Goal: Task Accomplishment & Management: Manage account settings

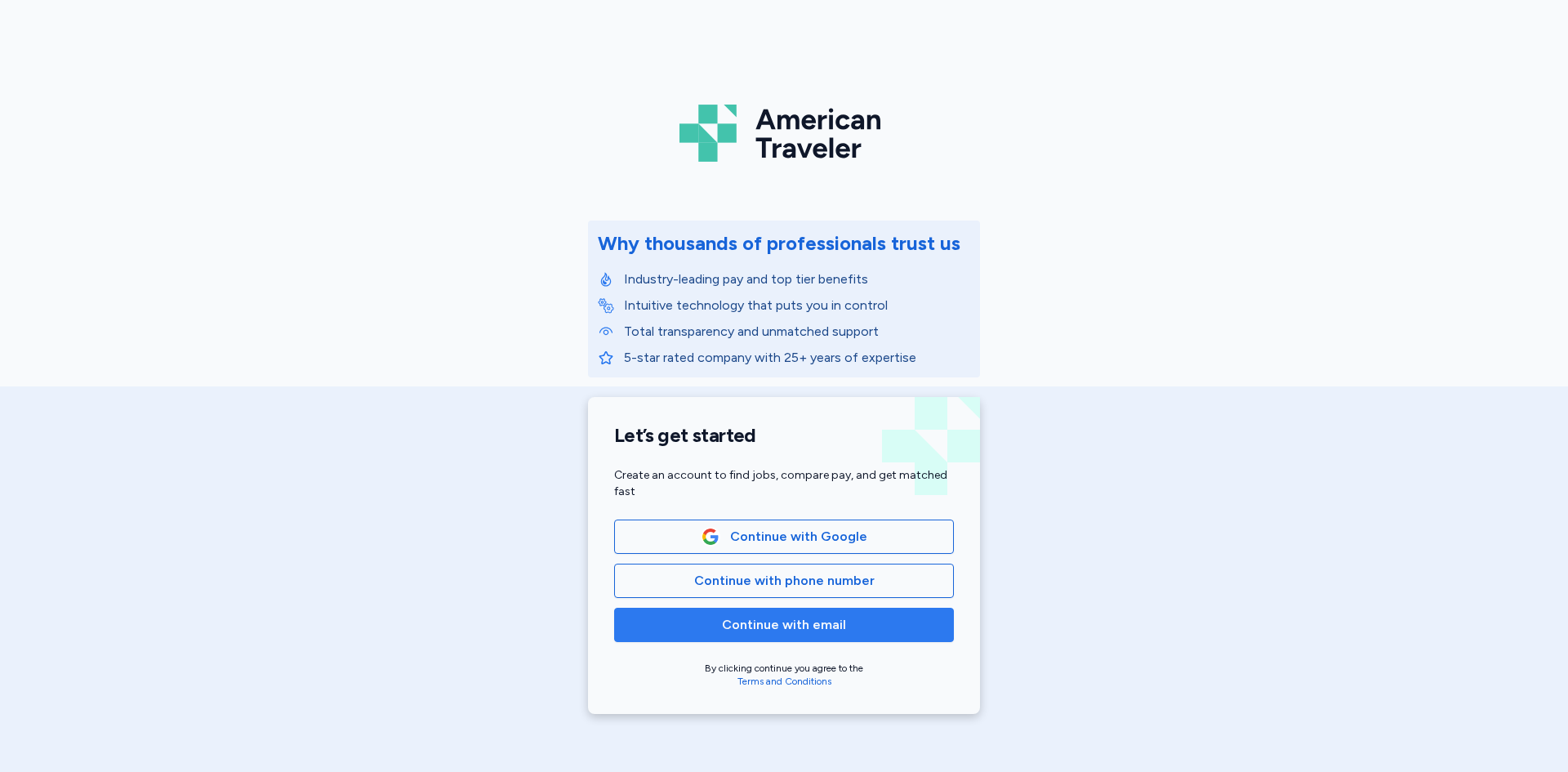
click at [787, 619] on span "Continue with email" at bounding box center [783, 625] width 124 height 20
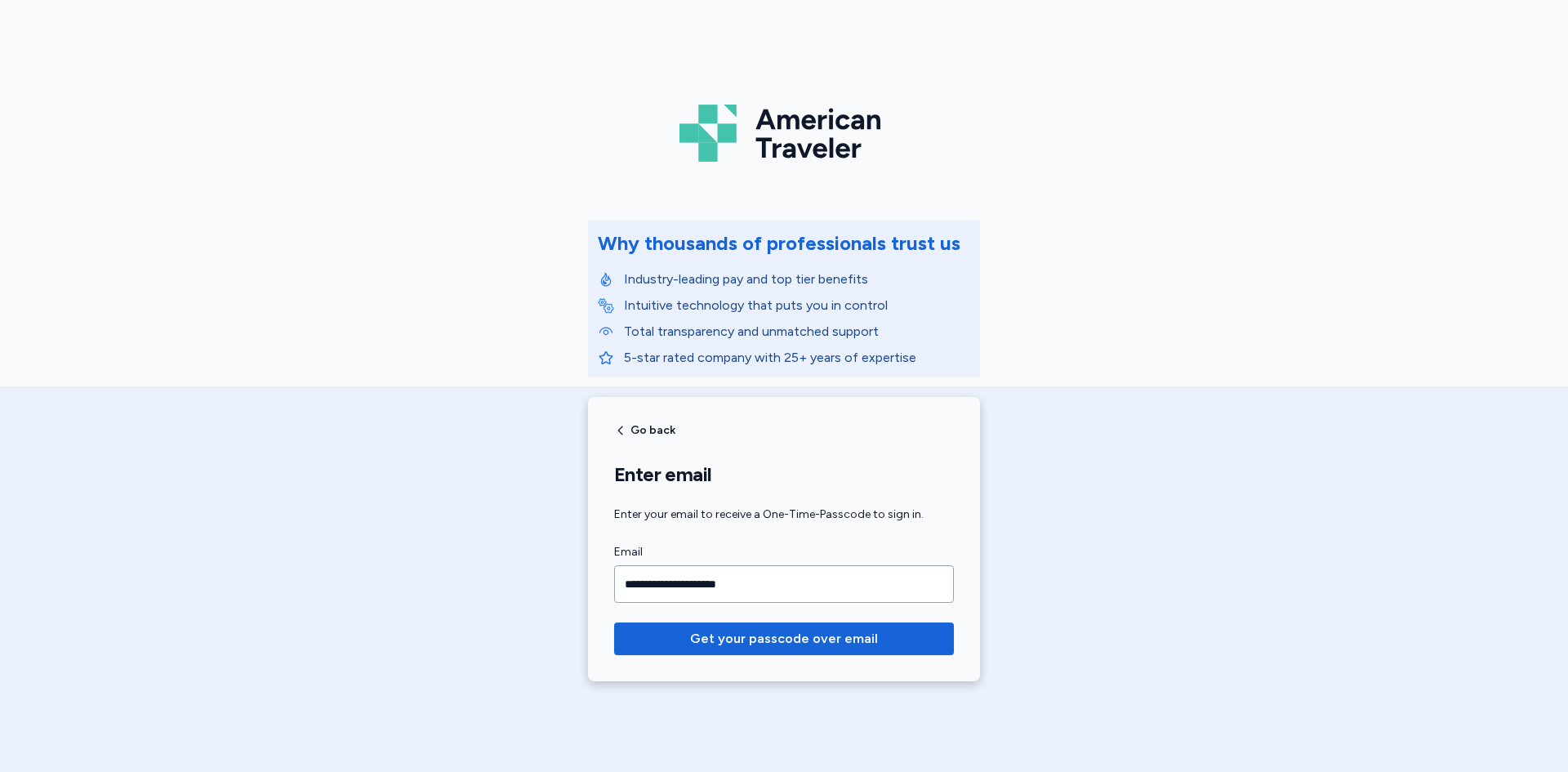
type input "**********"
click at [614, 623] on button "Get your passcode over email" at bounding box center [783, 638] width 340 height 33
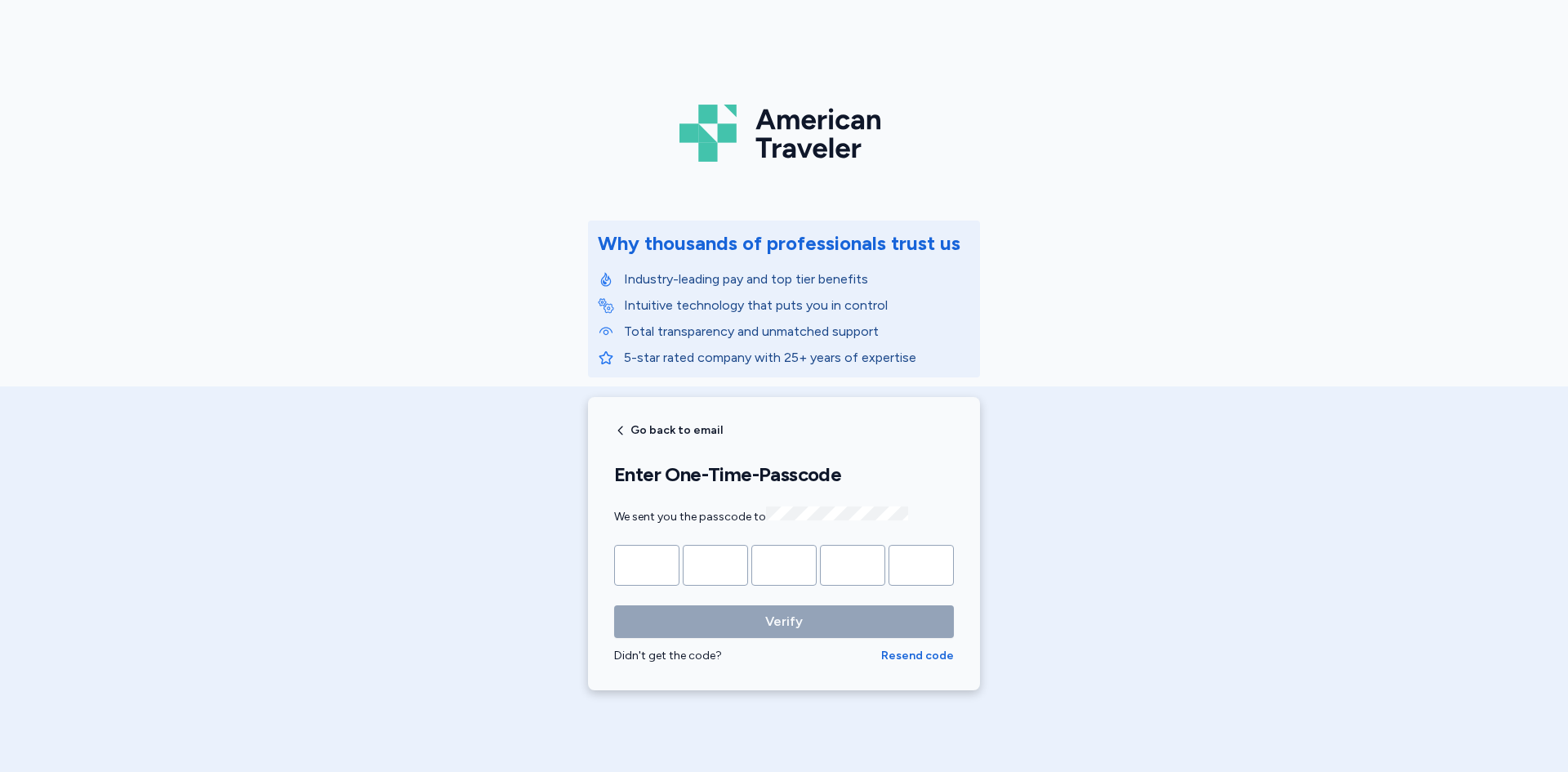
type input "*"
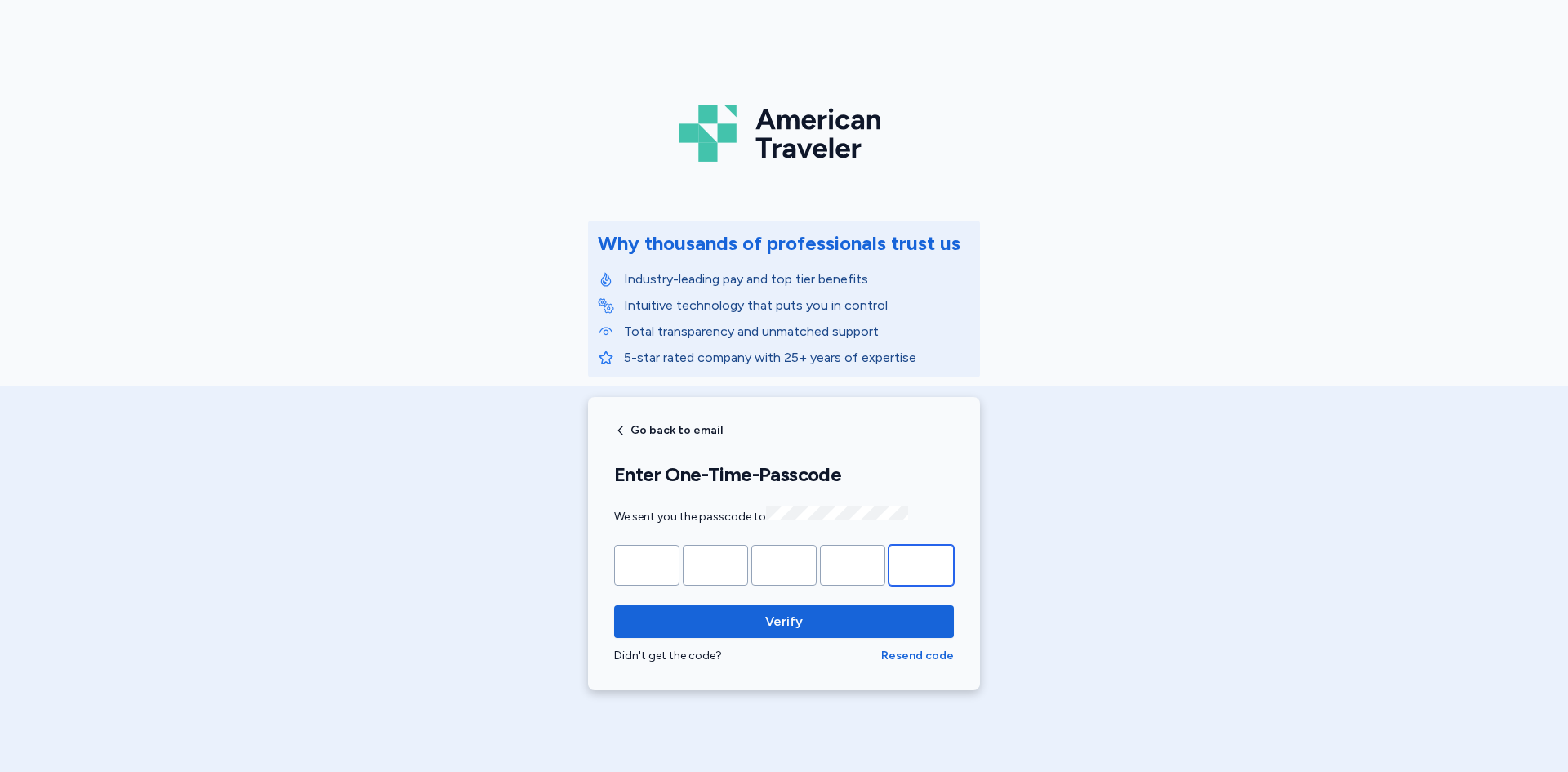
type input "*"
click at [614, 605] on button "Verify" at bounding box center [783, 621] width 340 height 33
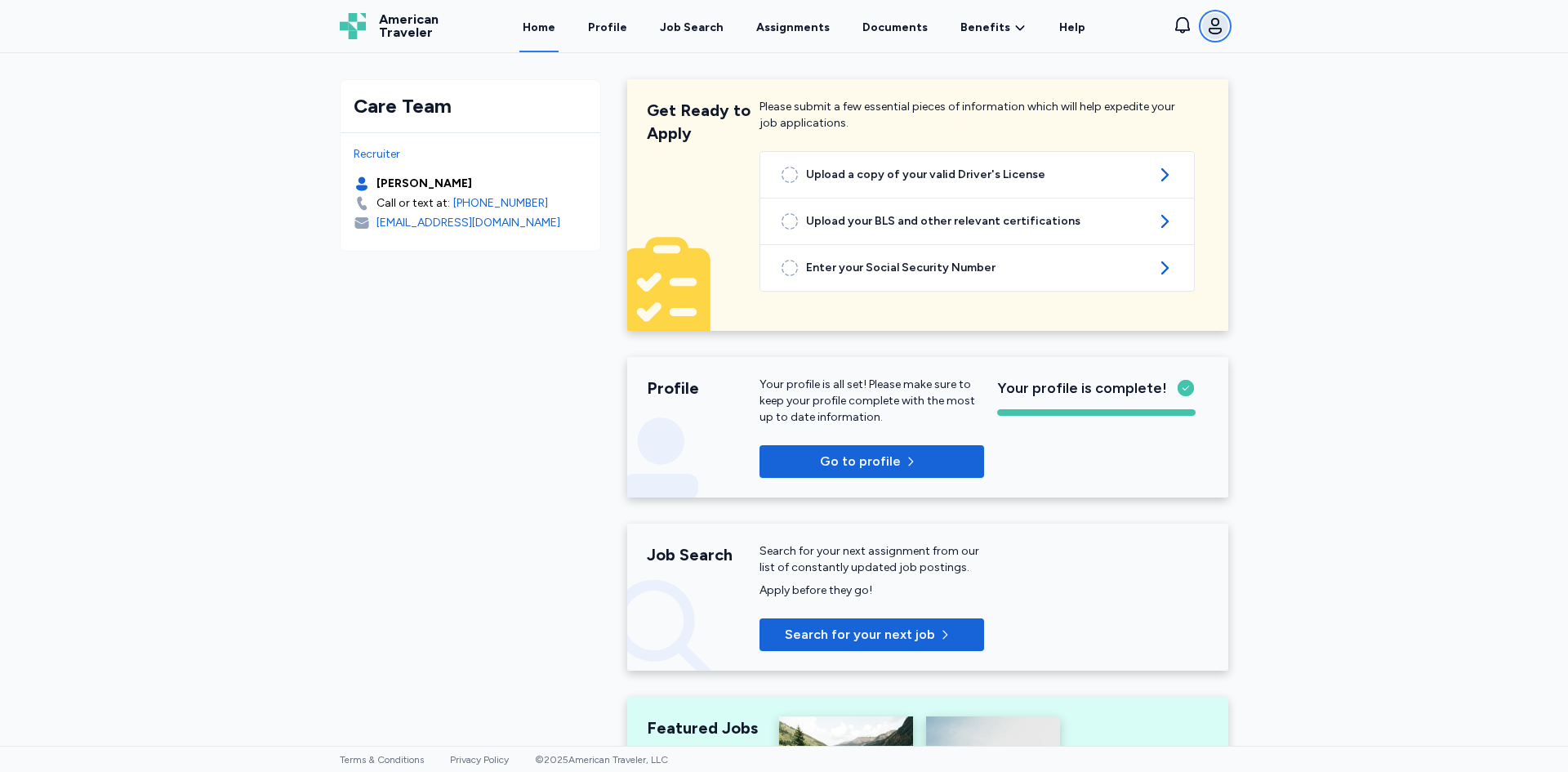
click at [1214, 27] on icon "button" at bounding box center [1216, 27] width 20 height 20
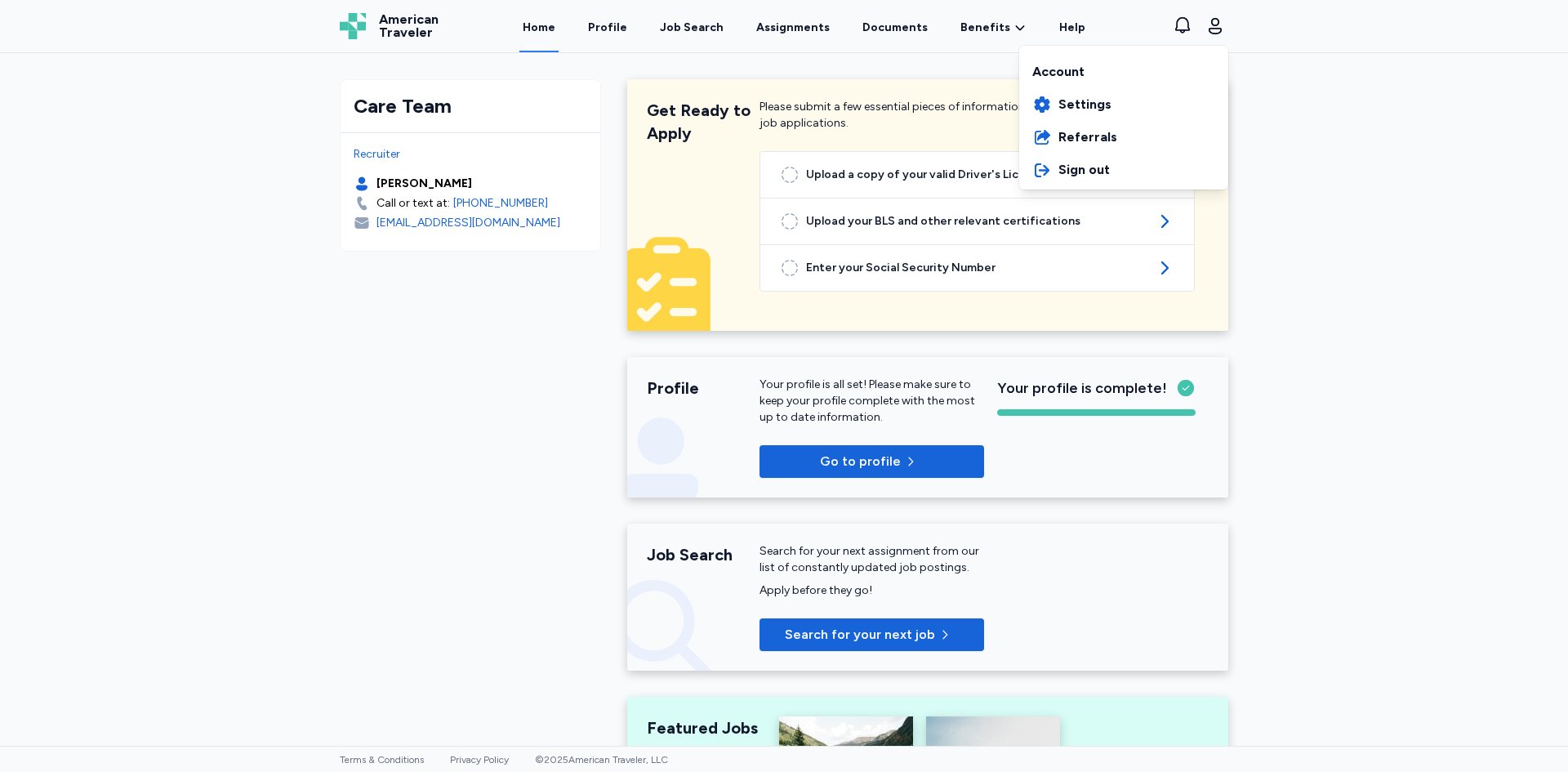
click at [1072, 74] on div "Account" at bounding box center [1124, 69] width 209 height 40
click at [607, 27] on div "American Traveler American Traveler Home Profile Job Search Assignments Documen…" at bounding box center [784, 26] width 915 height 52
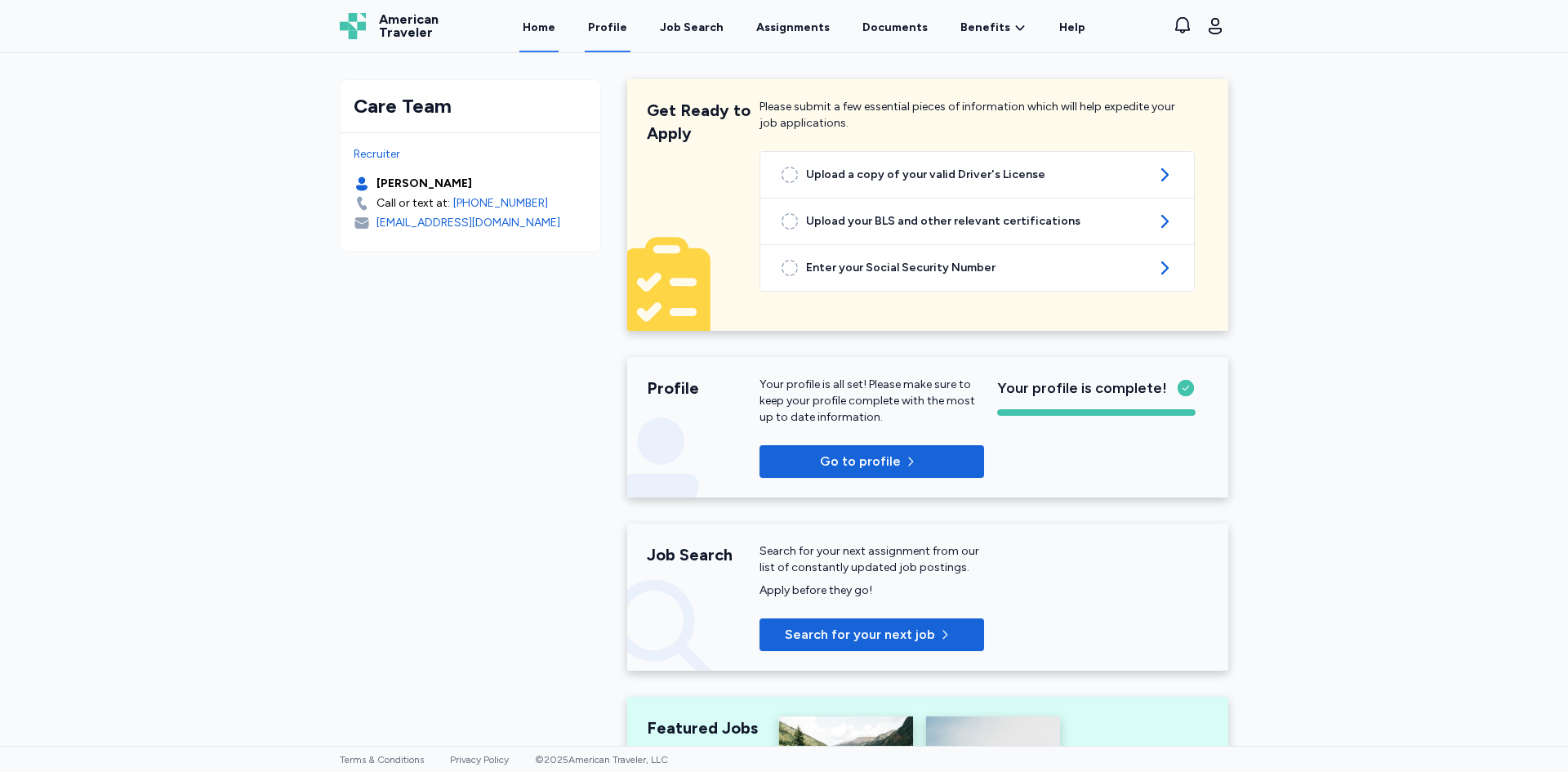
click at [612, 26] on link "Profile" at bounding box center [608, 27] width 46 height 50
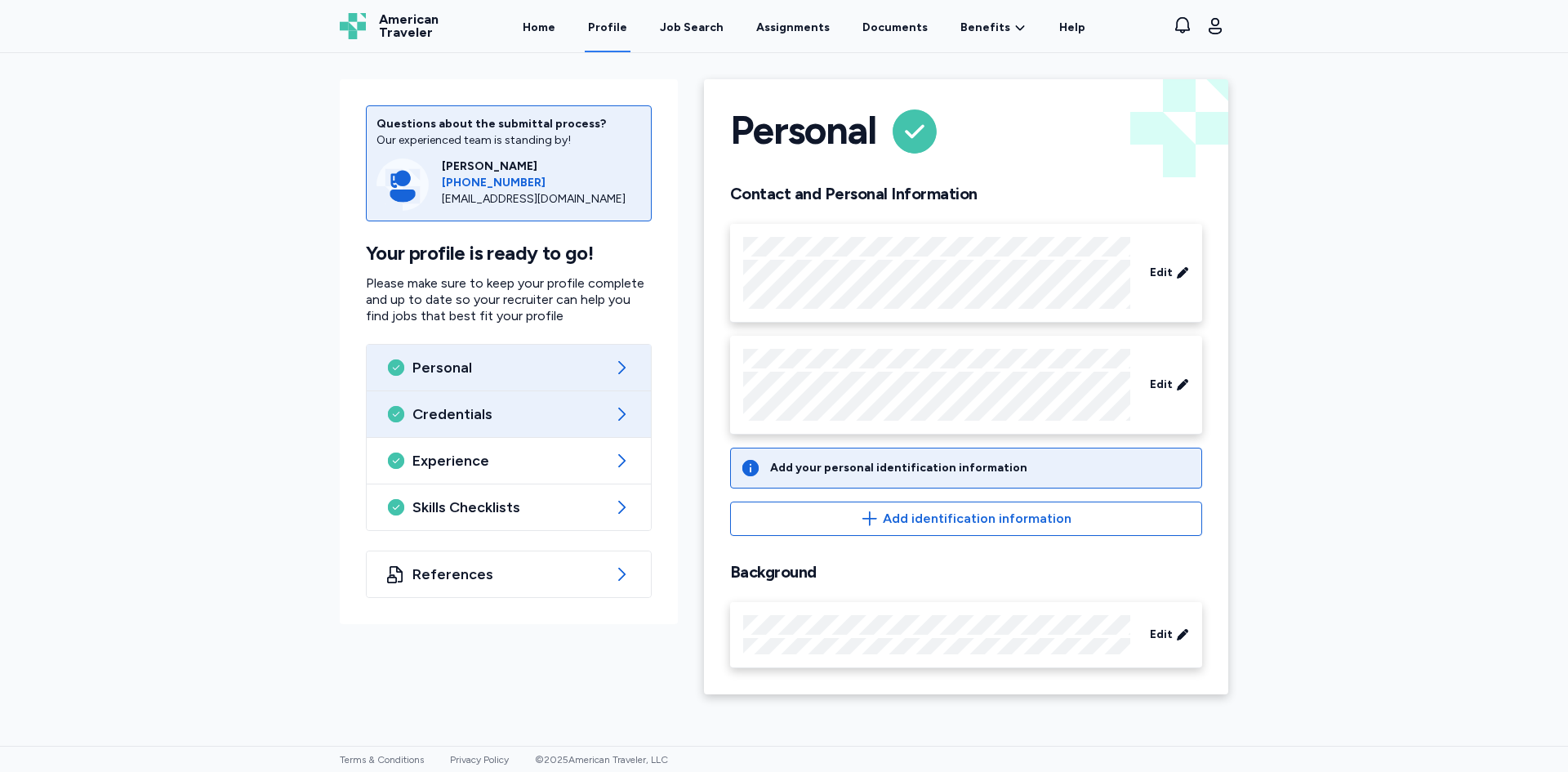
click at [479, 418] on span "Credentials" at bounding box center [509, 414] width 193 height 20
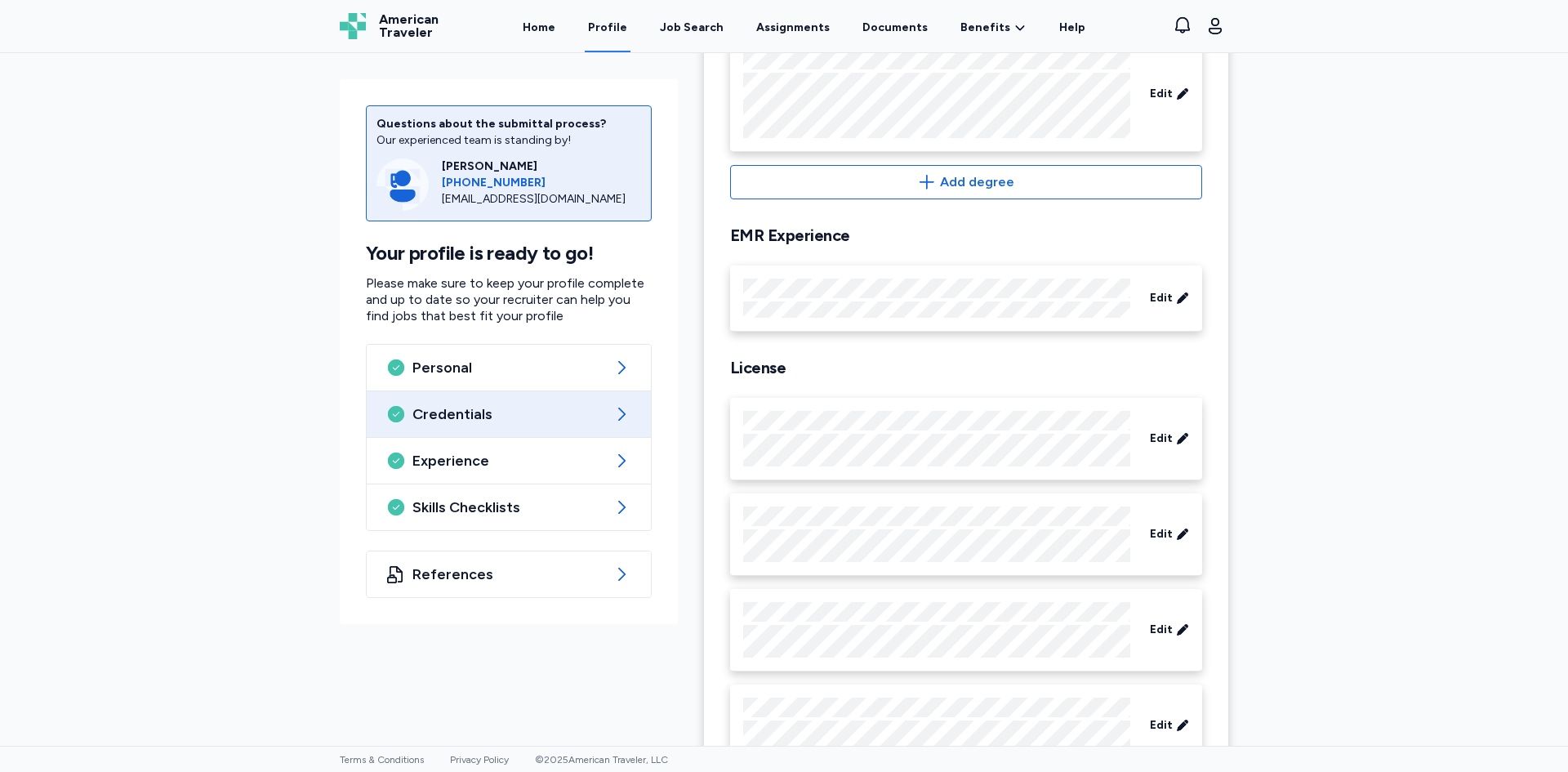
scroll to position [409, 0]
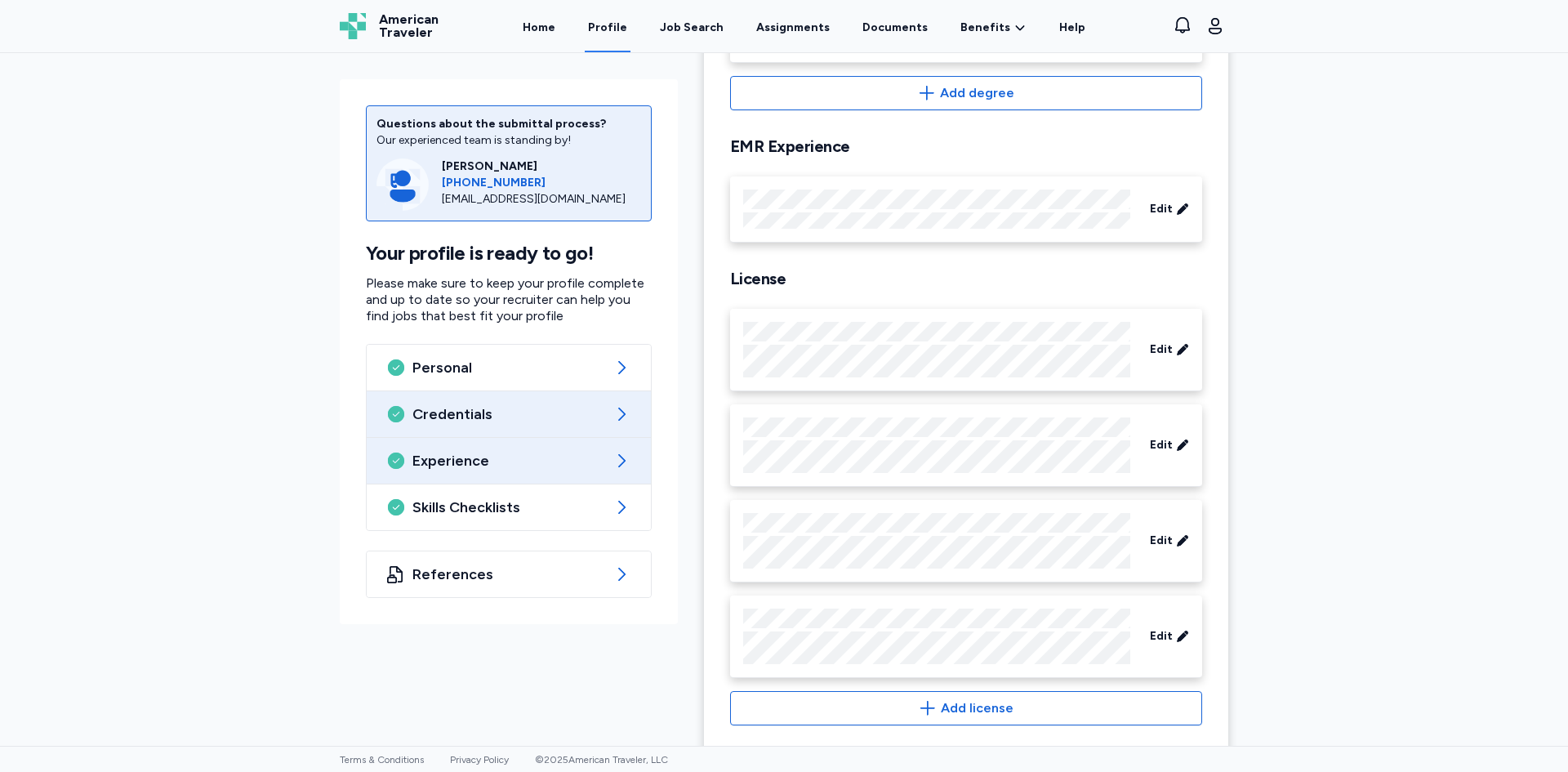
click at [488, 473] on div "Experience" at bounding box center [508, 460] width 284 height 46
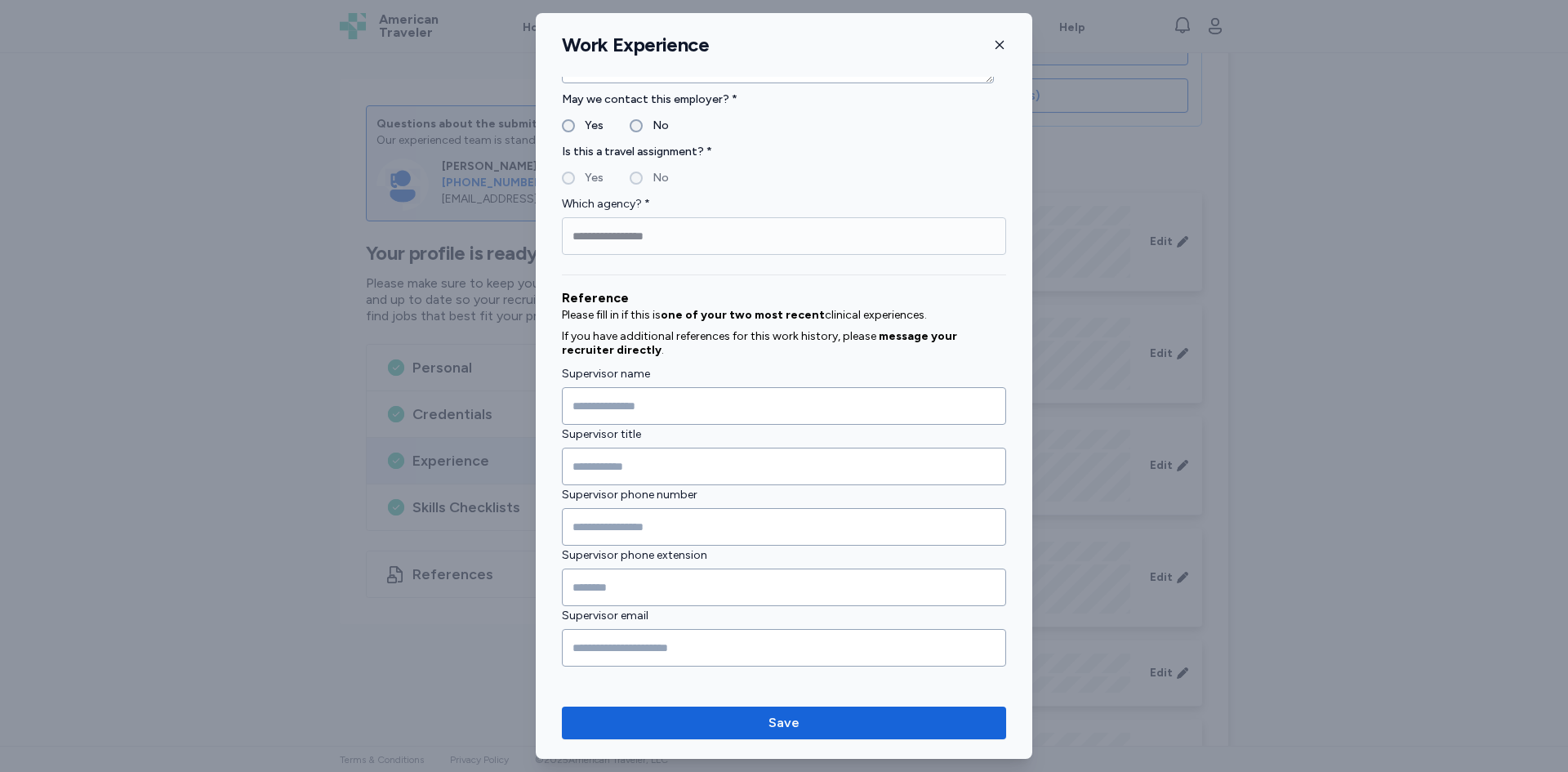
scroll to position [1593, 0]
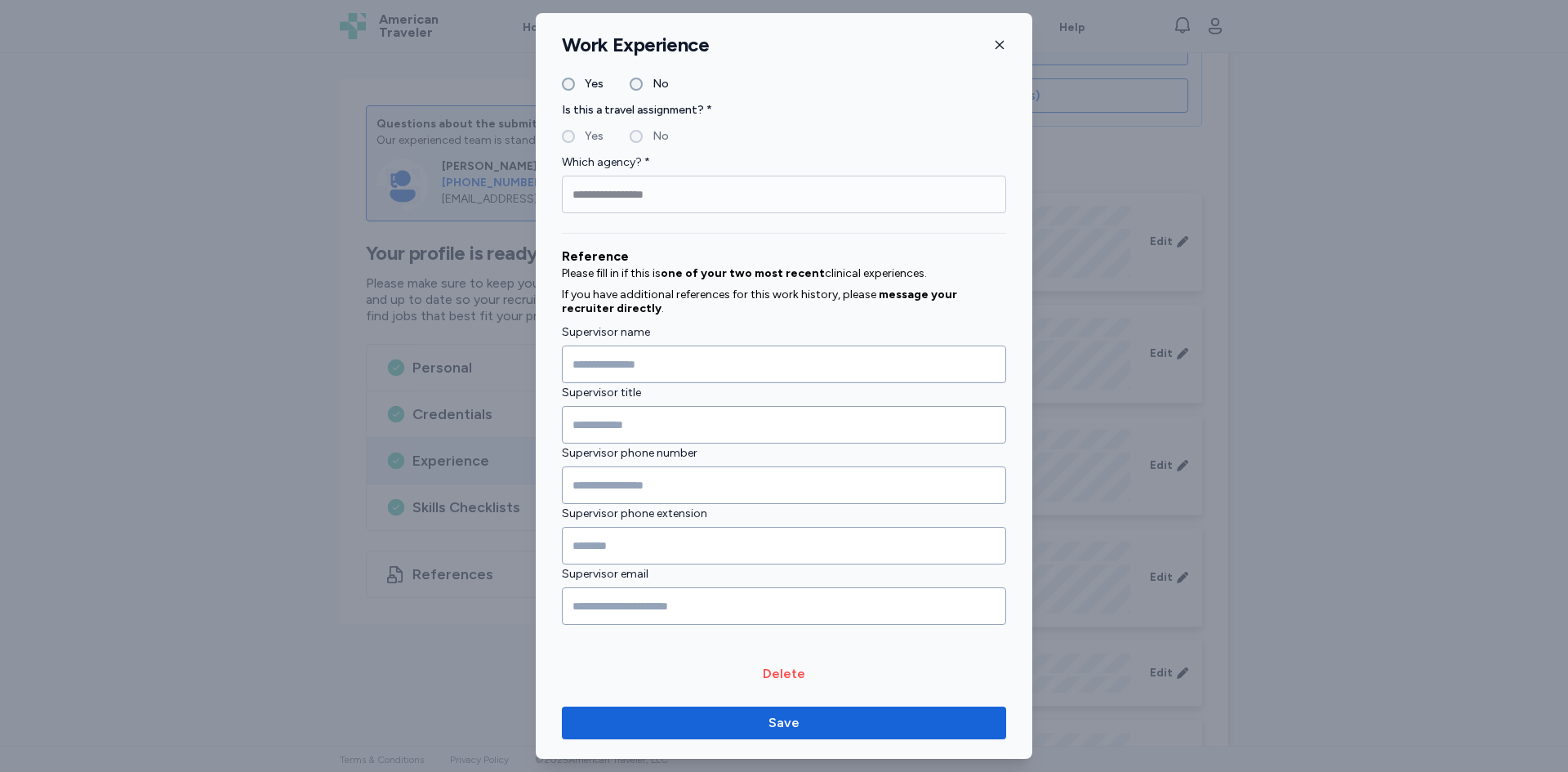
drag, startPoint x: 1007, startPoint y: 40, endPoint x: 997, endPoint y: 41, distance: 10.0
click at [998, 41] on div "Work Experience" at bounding box center [784, 45] width 497 height 25
click at [996, 41] on icon "button" at bounding box center [1000, 45] width 8 height 8
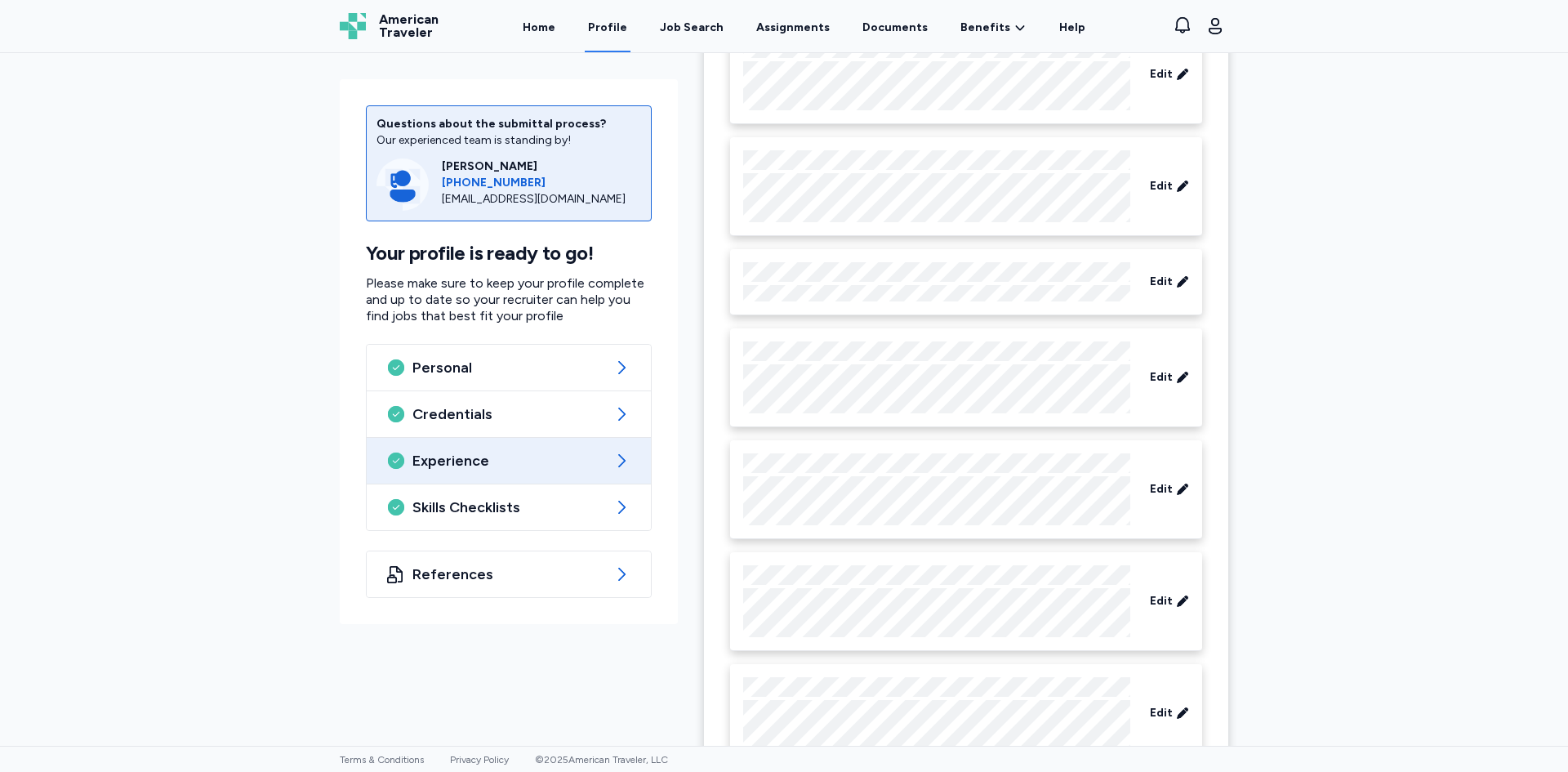
scroll to position [1062, 0]
